Goal: Find specific page/section: Locate item on page

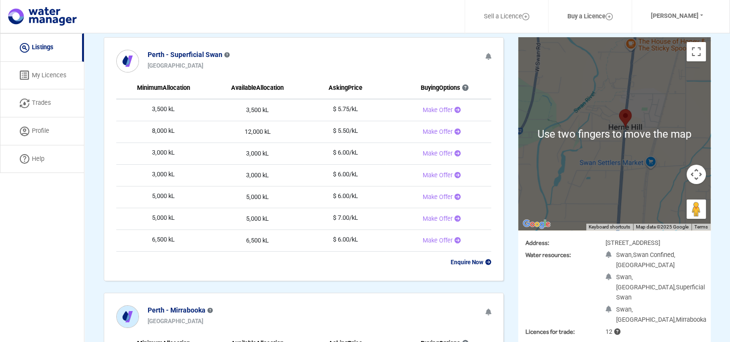
scroll to position [94, 0]
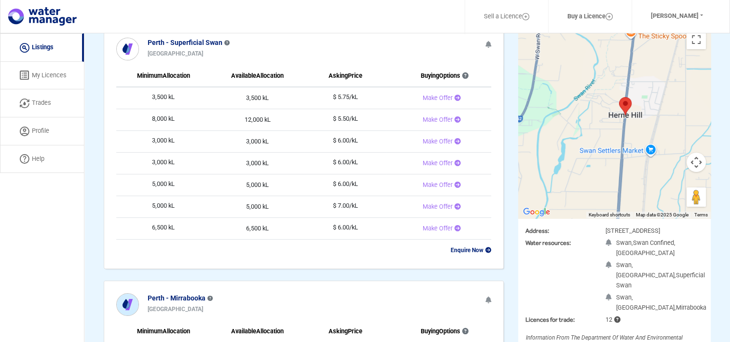
click at [693, 156] on button "Map camera controls" at bounding box center [696, 161] width 19 height 19
click at [697, 156] on button "Map camera controls" at bounding box center [696, 161] width 19 height 19
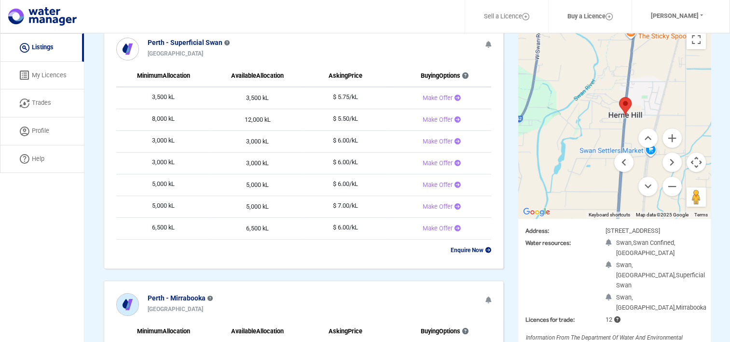
click at [697, 156] on button "Map camera controls" at bounding box center [696, 161] width 19 height 19
click at [693, 158] on button "Map camera controls" at bounding box center [696, 161] width 19 height 19
click at [645, 135] on button "Move up" at bounding box center [647, 137] width 19 height 19
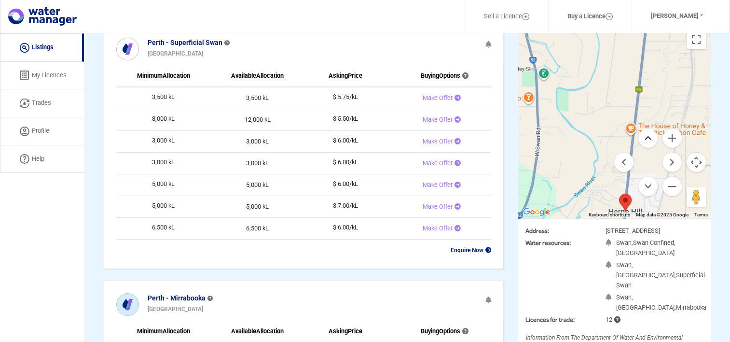
click at [645, 135] on button "Move up" at bounding box center [647, 137] width 19 height 19
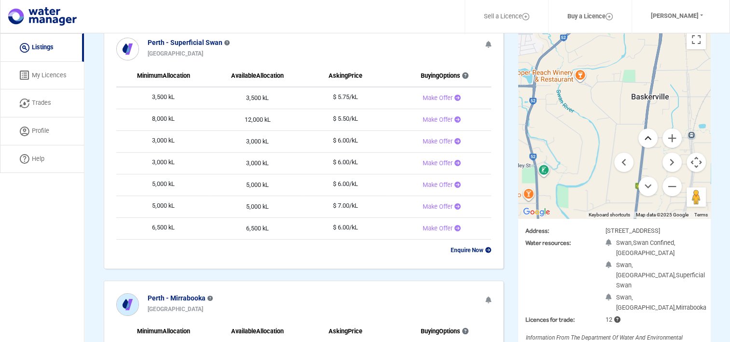
click at [645, 135] on button "Move up" at bounding box center [647, 137] width 19 height 19
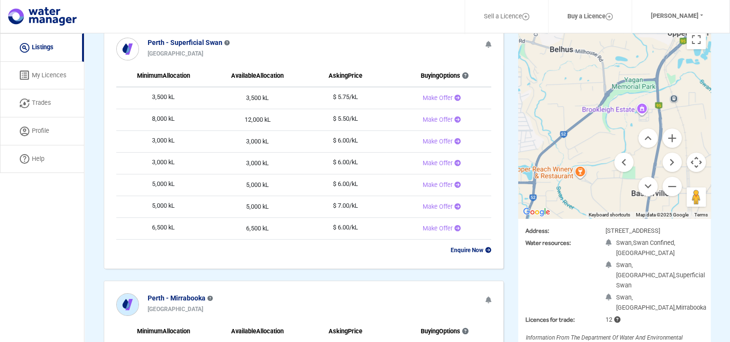
click at [639, 96] on div at bounding box center [614, 121] width 192 height 193
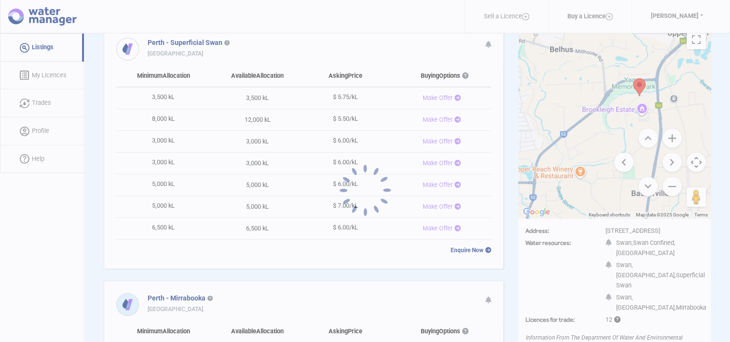
type input "6289+XM [GEOGRAPHIC_DATA], [GEOGRAPHIC_DATA]"
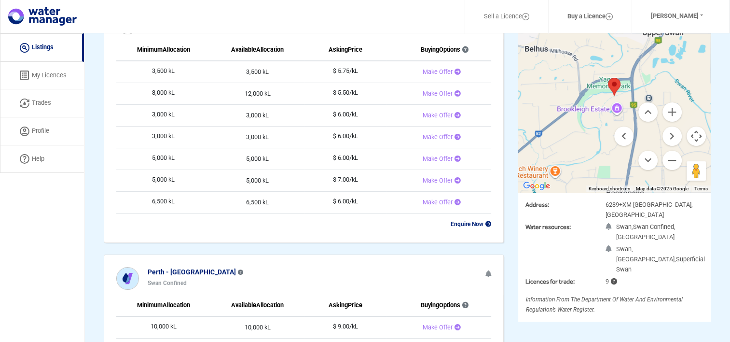
scroll to position [124, 0]
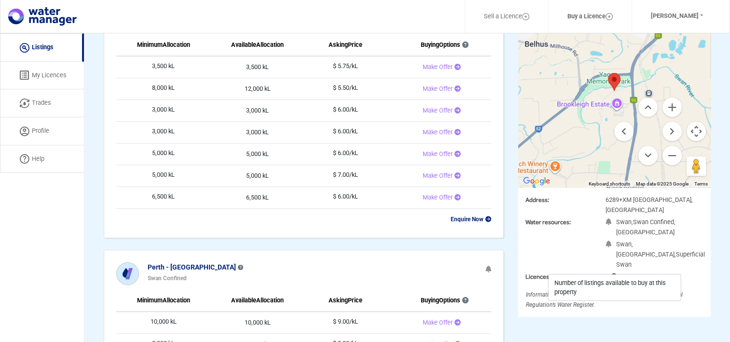
click at [616, 274] on icon at bounding box center [613, 277] width 8 height 6
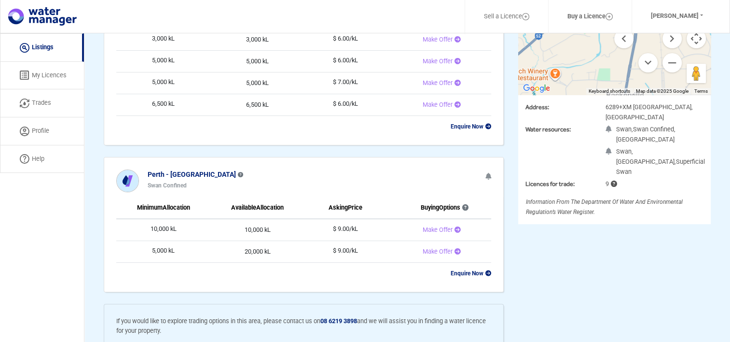
scroll to position [218, 0]
